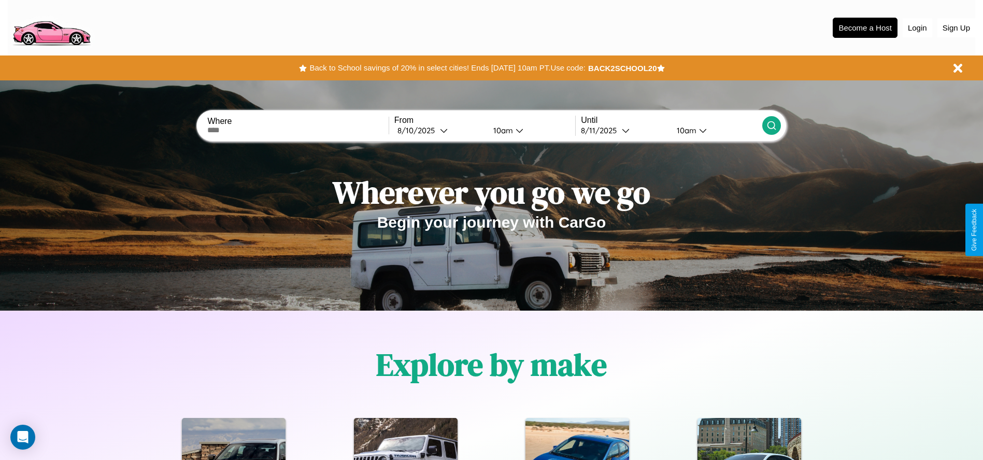
click at [298, 130] on input "text" at bounding box center [297, 130] width 181 height 8
type input "**********"
click at [439, 130] on div "[DATE]" at bounding box center [418, 130] width 42 height 10
select select "*"
select select "****"
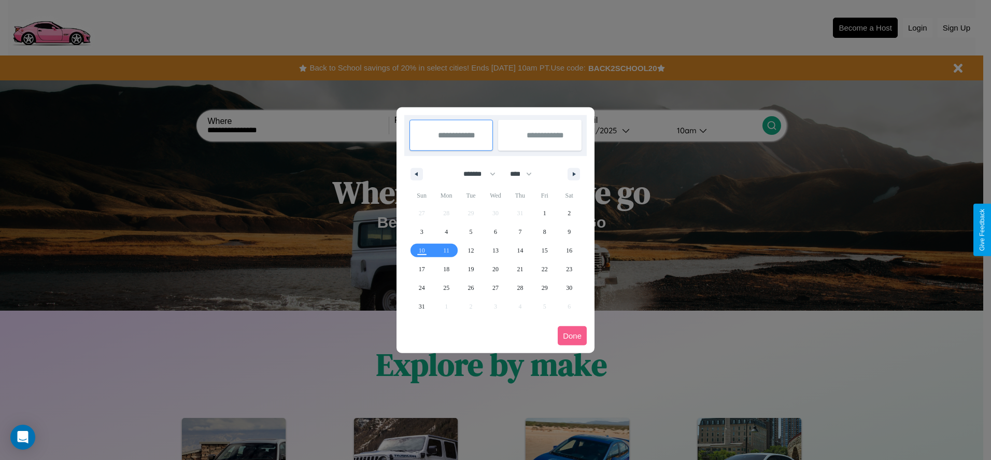
click at [475, 174] on select "******* ******** ***** ***** *** **** **** ****** ********* ******* ******** **…" at bounding box center [477, 173] width 44 height 17
click at [446, 287] on span "25" at bounding box center [446, 287] width 6 height 19
type input "**********"
click at [520, 287] on span "28" at bounding box center [520, 287] width 6 height 19
type input "**********"
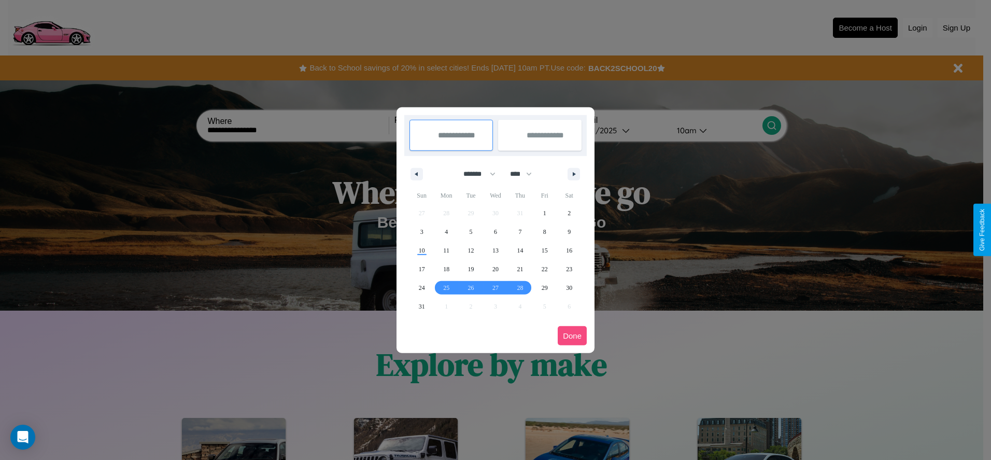
click at [572, 335] on button "Done" at bounding box center [572, 335] width 29 height 19
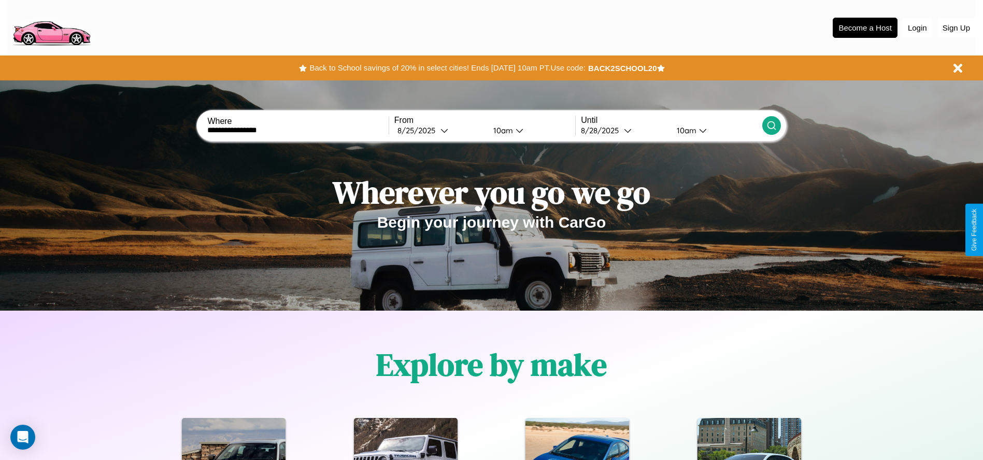
click at [771, 125] on icon at bounding box center [771, 125] width 10 height 10
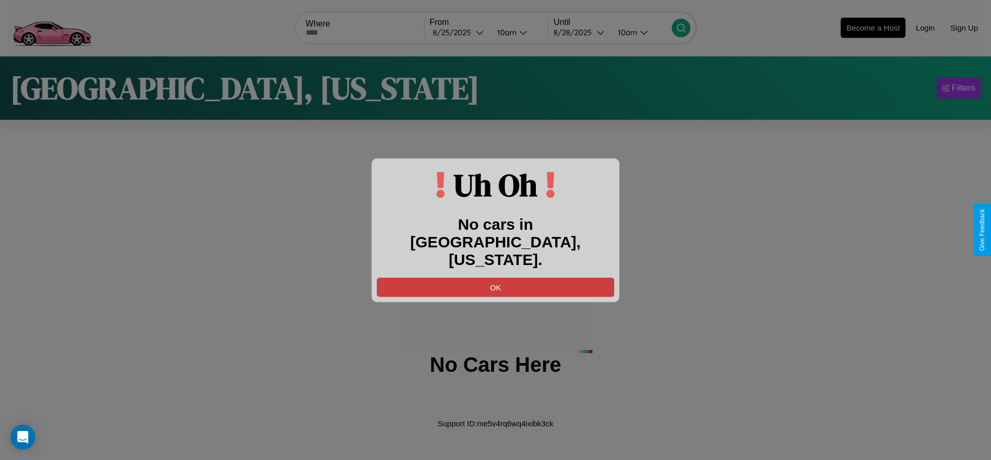
click at [495, 277] on button "OK" at bounding box center [495, 286] width 237 height 19
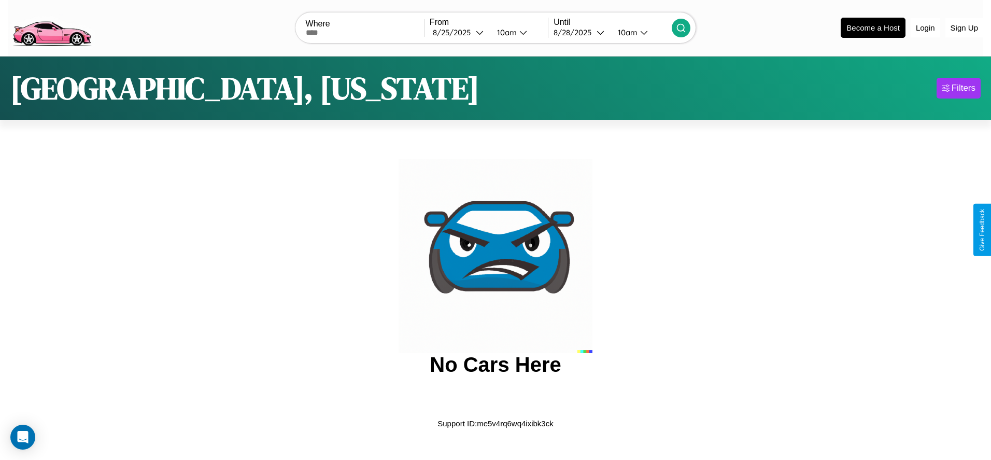
click at [51, 26] on img at bounding box center [52, 27] width 88 height 44
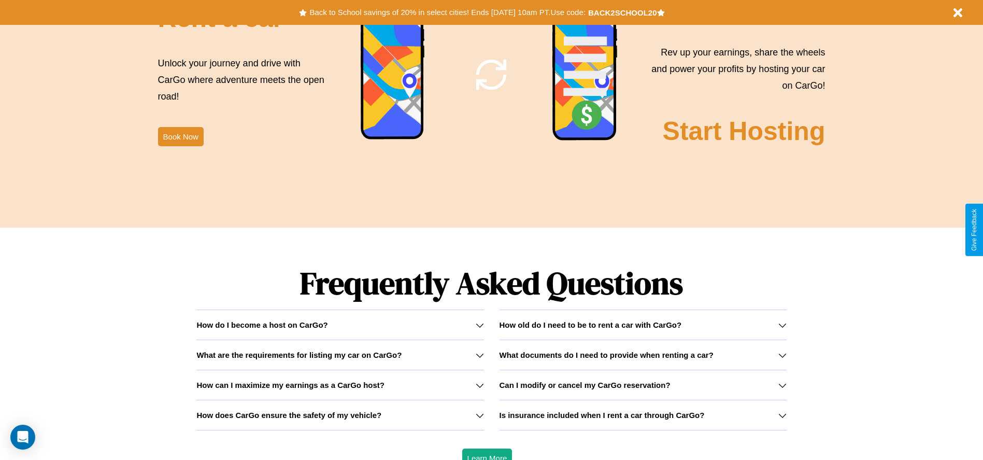
scroll to position [1487, 0]
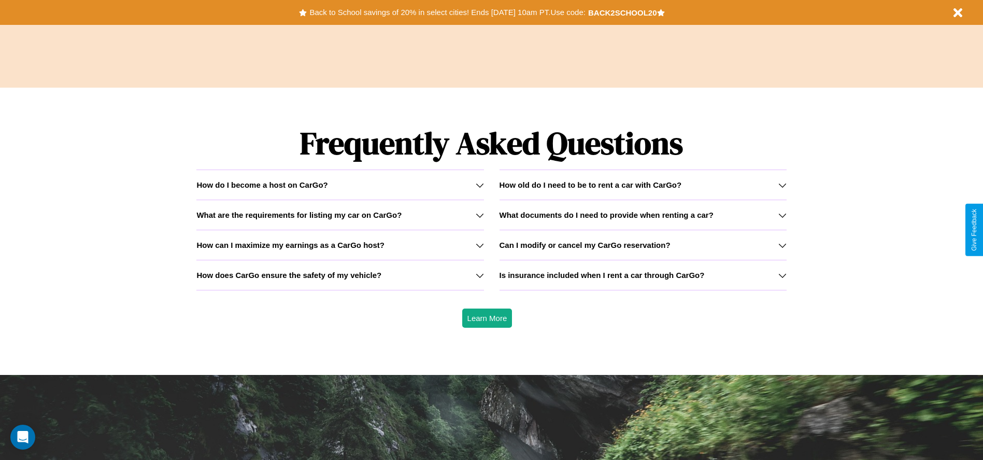
click at [642, 275] on h3 "Is insurance included when I rent a car through CarGo?" at bounding box center [601, 274] width 205 height 9
click at [642, 184] on h3 "How old do I need to be to rent a car with CarGo?" at bounding box center [590, 184] width 182 height 9
click at [782, 184] on icon at bounding box center [782, 185] width 8 height 8
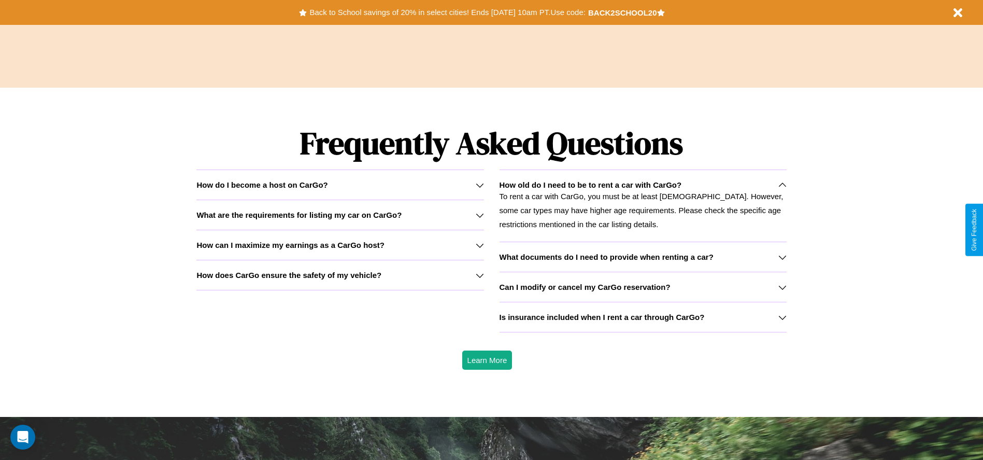
click at [340, 275] on h3 "How does CarGo ensure the safety of my vehicle?" at bounding box center [288, 274] width 185 height 9
click at [782, 184] on icon at bounding box center [782, 185] width 8 height 8
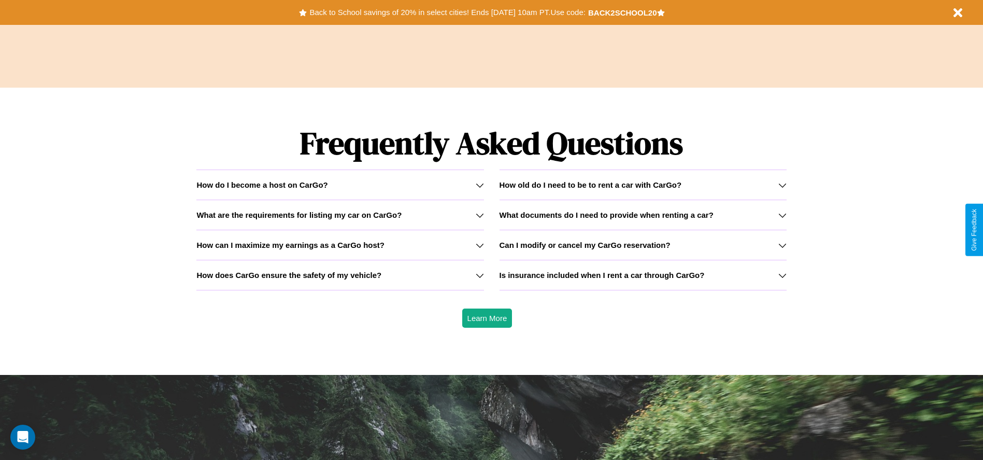
click at [642, 275] on h3 "Is insurance included when I rent a car through CarGo?" at bounding box center [601, 274] width 205 height 9
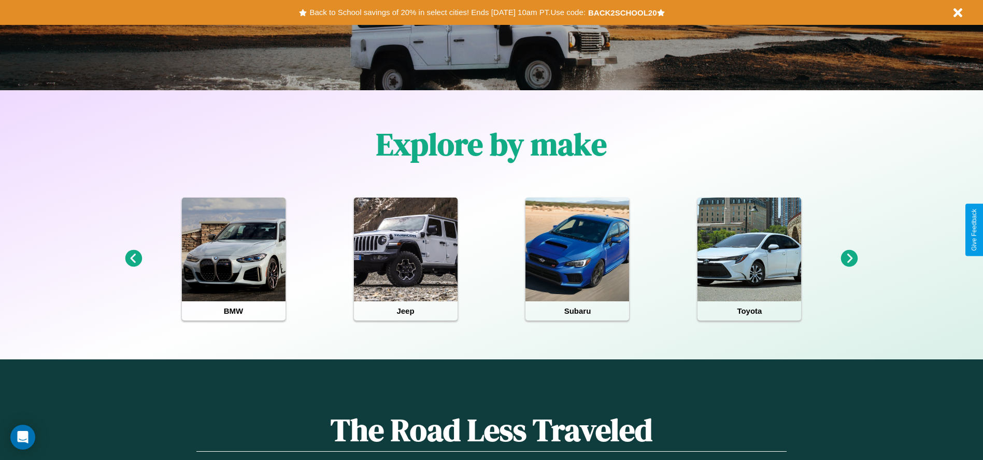
scroll to position [215, 0]
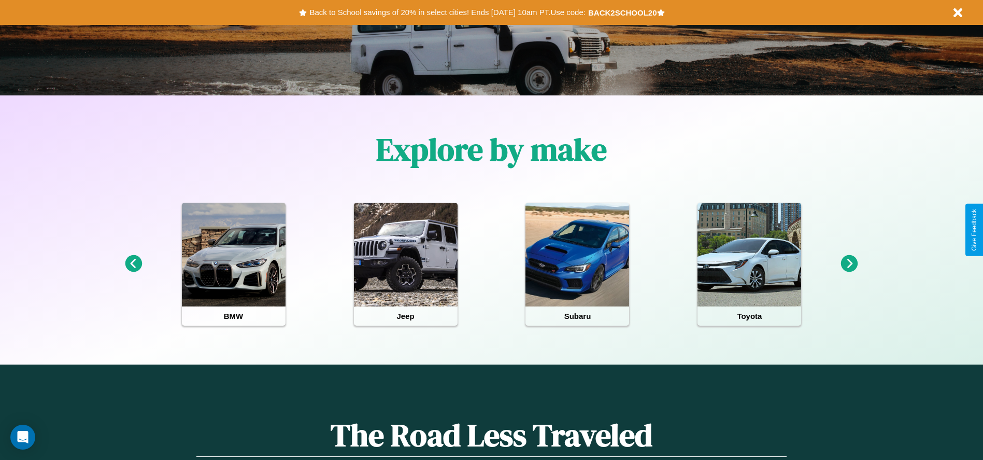
click at [849, 264] on icon at bounding box center [849, 263] width 17 height 17
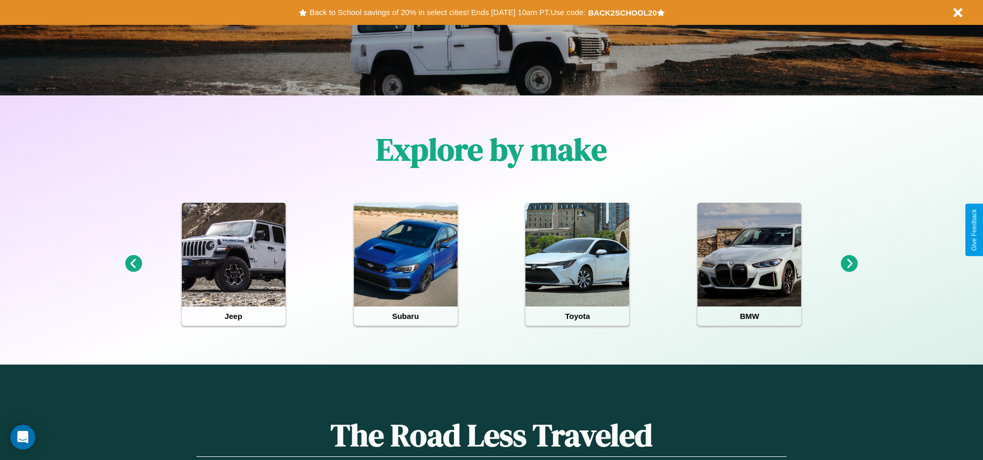
click at [849, 264] on icon at bounding box center [849, 263] width 17 height 17
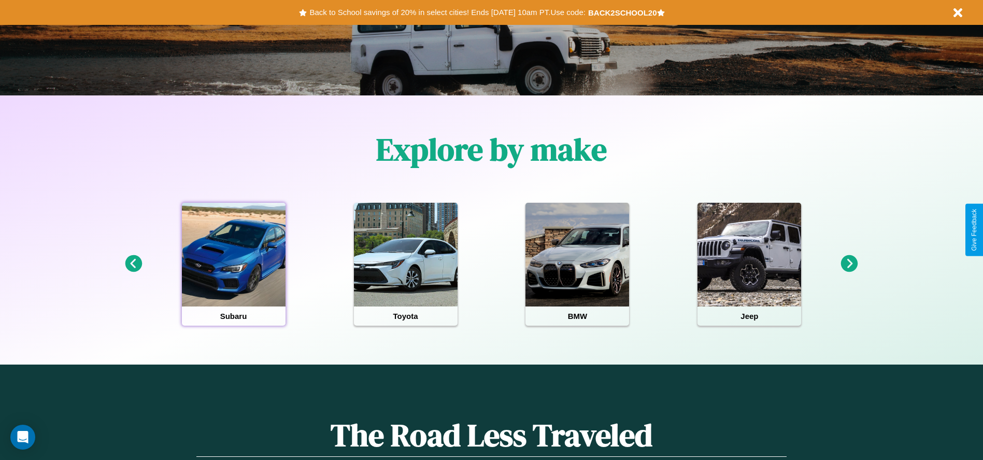
click at [233, 264] on div at bounding box center [234, 255] width 104 height 104
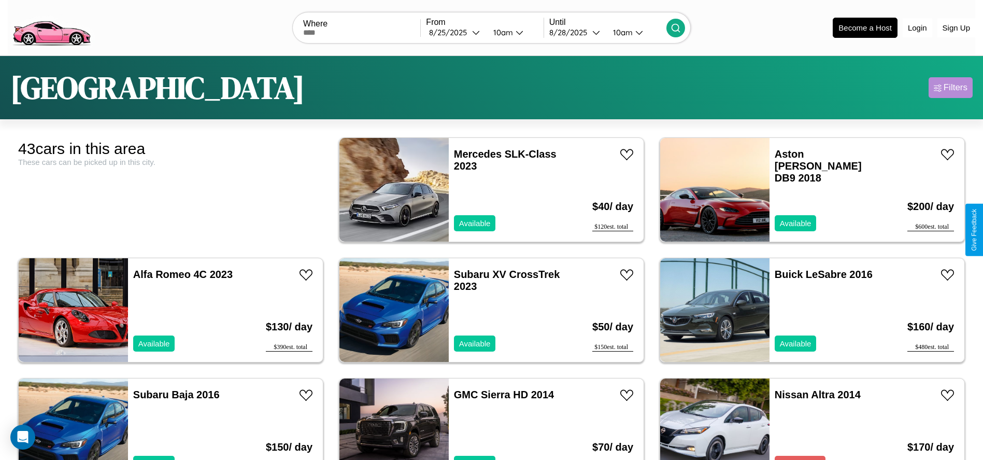
click at [950, 88] on div "Filters" at bounding box center [956, 87] width 24 height 10
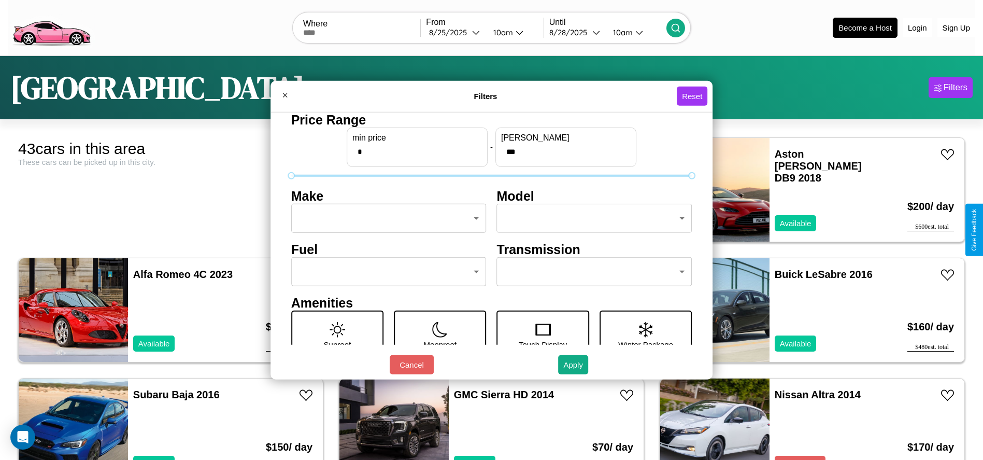
click at [385, 218] on body "CarGo Where From [DATE] 10am Until [DATE] 10am Become a Host Login Sign Up [GEO…" at bounding box center [491, 262] width 983 height 524
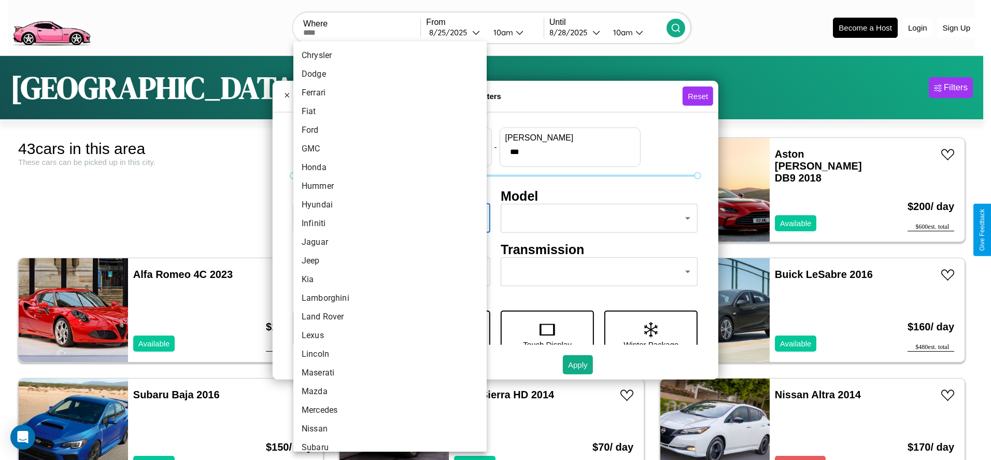
scroll to position [270, 0]
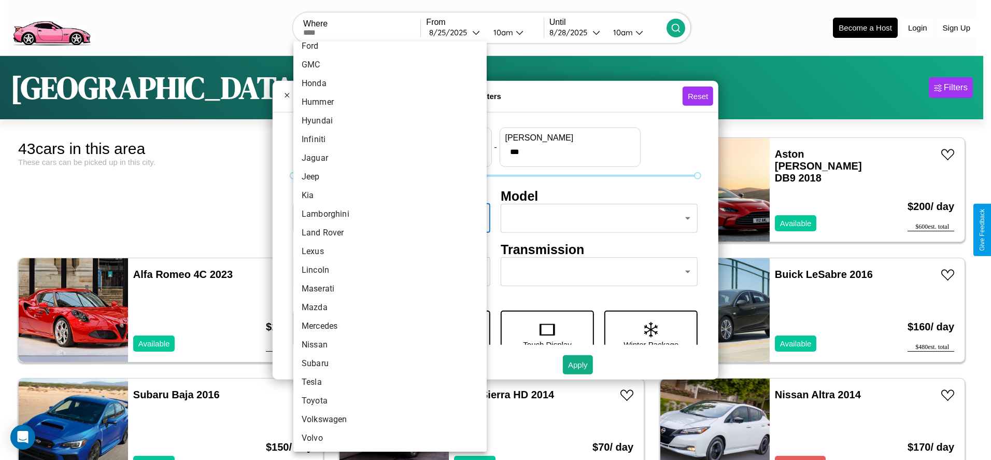
click at [386, 270] on li "Lincoln" at bounding box center [389, 270] width 193 height 19
type input "*******"
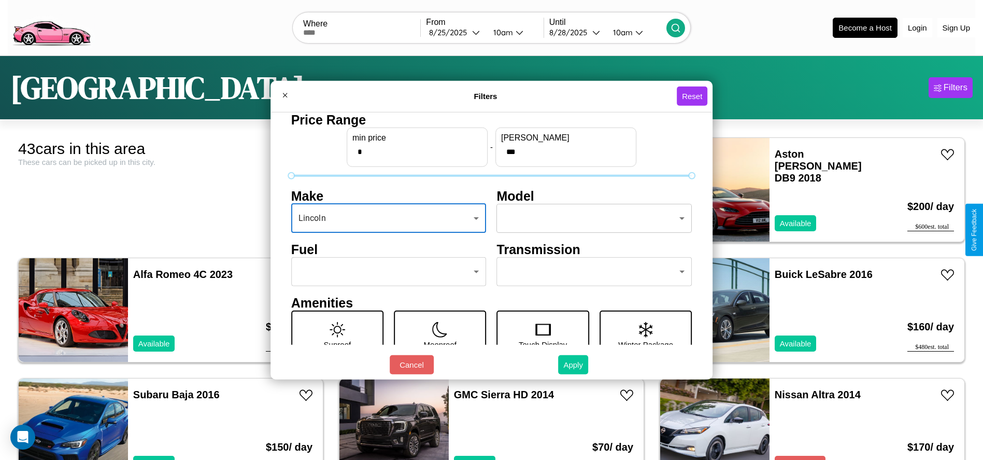
click at [574, 364] on button "Apply" at bounding box center [573, 364] width 30 height 19
